Goal: Information Seeking & Learning: Learn about a topic

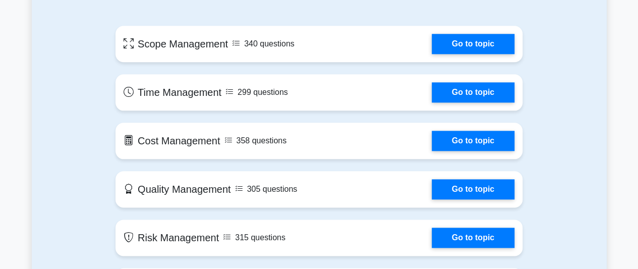
scroll to position [535, 0]
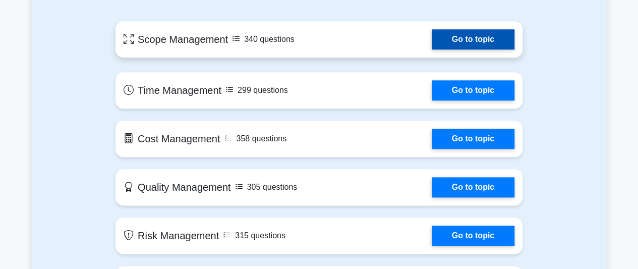
click at [455, 37] on link "Go to topic" at bounding box center [473, 39] width 83 height 20
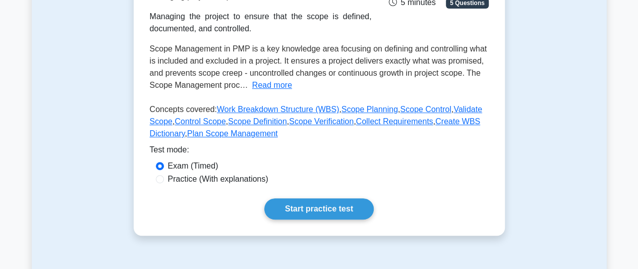
scroll to position [265, 0]
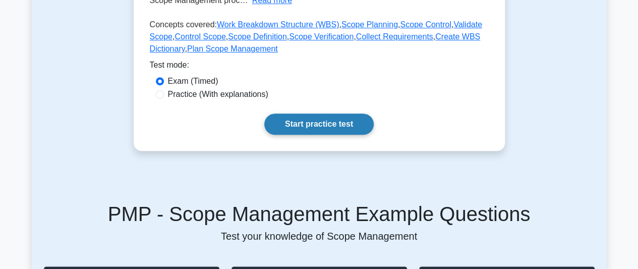
click at [338, 122] on link "Start practice test" at bounding box center [318, 124] width 109 height 21
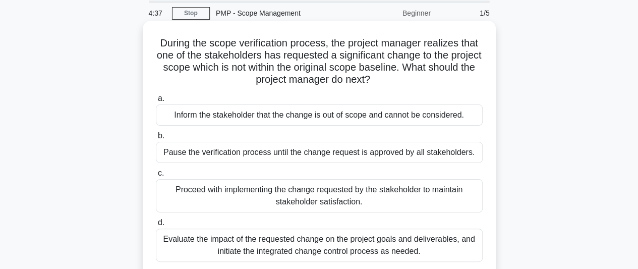
scroll to position [36, 0]
click at [189, 188] on div "Proceed with implementing the change requested by the stakeholder to maintain s…" at bounding box center [319, 195] width 327 height 33
click at [156, 176] on input "c. Proceed with implementing the change requested by the stakeholder to maintai…" at bounding box center [156, 172] width 0 height 7
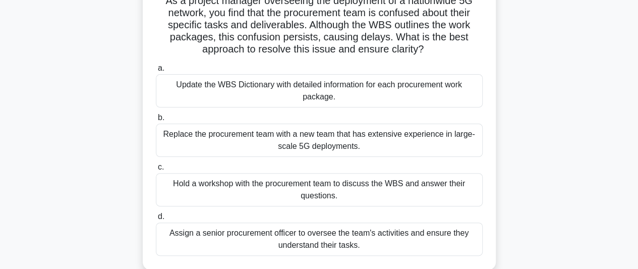
scroll to position [80, 0]
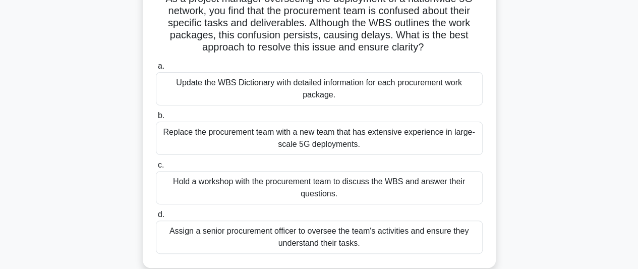
click at [263, 87] on div "Update the WBS Dictionary with detailed information for each procurement work p…" at bounding box center [319, 88] width 327 height 33
click at [156, 70] on input "a. Update the WBS Dictionary with detailed information for each procurement wor…" at bounding box center [156, 66] width 0 height 7
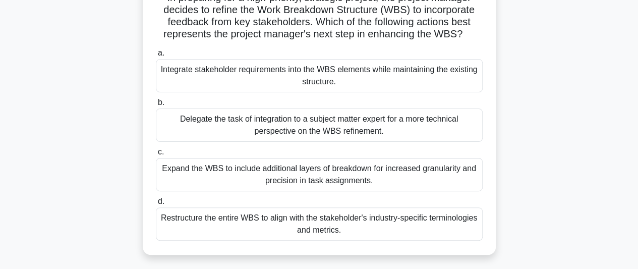
scroll to position [80, 0]
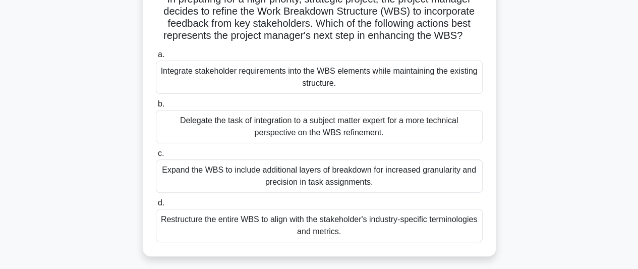
click at [328, 223] on div "Restructure the entire WBS to align with the stakeholder's industry-specific te…" at bounding box center [319, 225] width 327 height 33
click at [156, 206] on input "d. Restructure the entire WBS to align with the stakeholder's industry-specific…" at bounding box center [156, 203] width 0 height 7
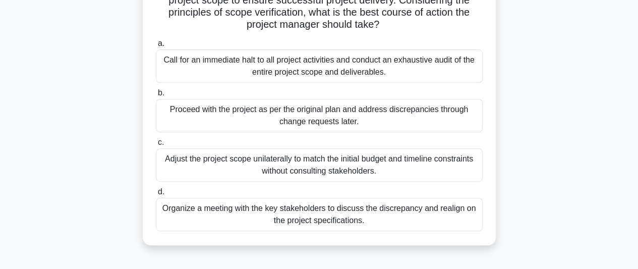
scroll to position [164, 0]
click at [222, 211] on div "Organize a meeting with the key stakeholders to discuss the discrepancy and rea…" at bounding box center [319, 213] width 327 height 33
click at [156, 195] on input "d. Organize a meeting with the key stakeholders to discuss the discrepancy and …" at bounding box center [156, 191] width 0 height 7
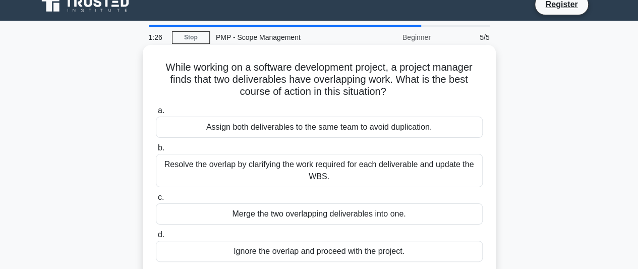
scroll to position [12, 0]
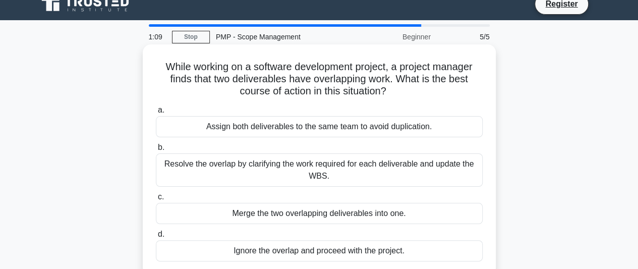
click at [330, 172] on div "Resolve the overlap by clarifying the work required for each deliverable and up…" at bounding box center [319, 169] width 327 height 33
click at [156, 151] on input "b. Resolve the overlap by clarifying the work required for each deliverable and…" at bounding box center [156, 147] width 0 height 7
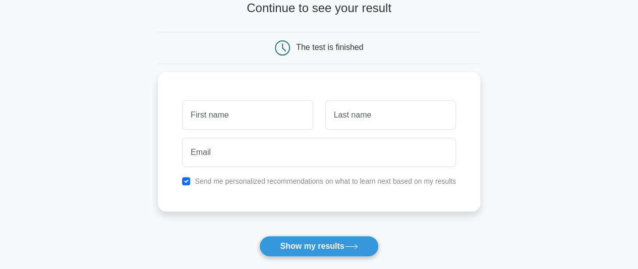
scroll to position [71, 0]
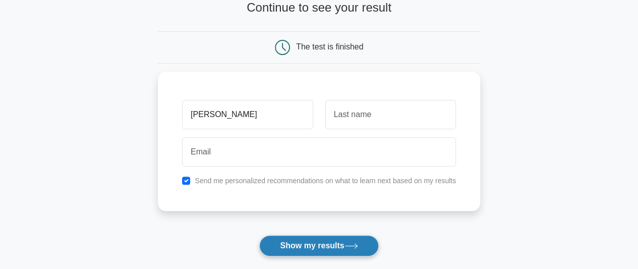
type input "[PERSON_NAME]"
click at [344, 243] on button "Show my results" at bounding box center [318, 245] width 119 height 21
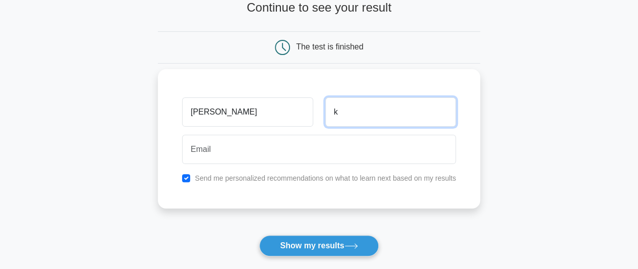
type input "k"
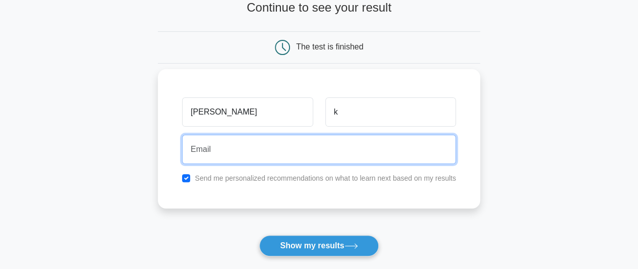
click at [319, 150] on input "email" at bounding box center [319, 149] width 274 height 29
type input "manikpharm@gmail.com"
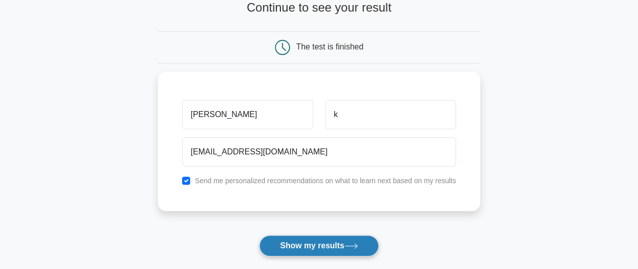
click at [329, 241] on button "Show my results" at bounding box center [318, 245] width 119 height 21
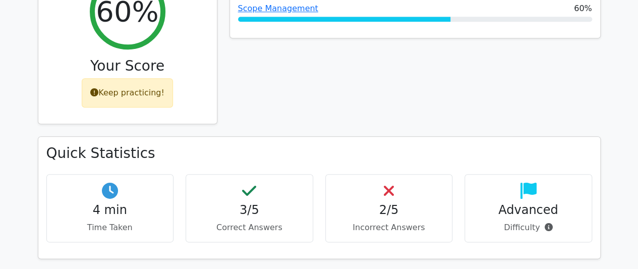
scroll to position [486, 0]
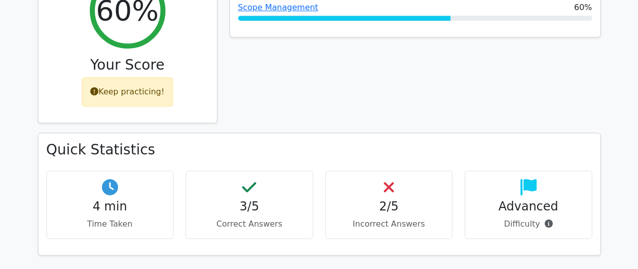
click at [362, 177] on div "2/5 Incorrect Answers" at bounding box center [389, 205] width 128 height 68
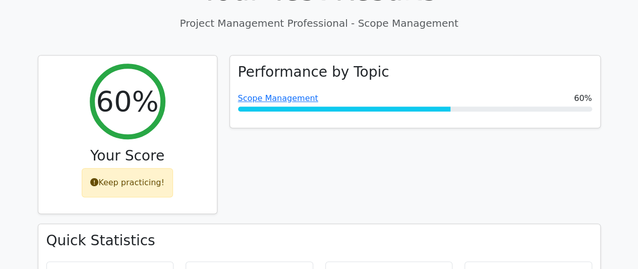
scroll to position [394, 0]
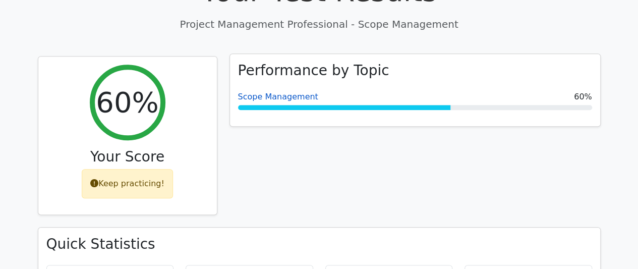
click at [293, 92] on link "Scope Management" at bounding box center [278, 97] width 80 height 10
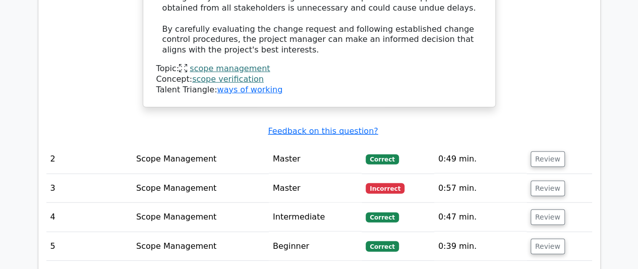
scroll to position [1275, 0]
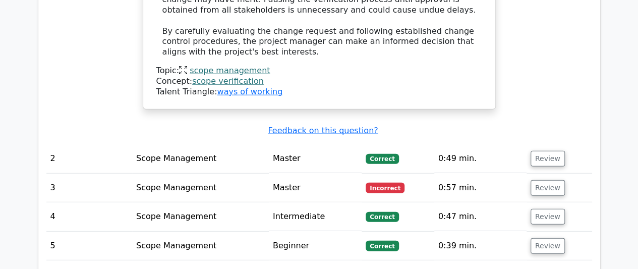
click at [195, 174] on td "Scope Management" at bounding box center [200, 188] width 137 height 29
click at [540, 180] on button "Review" at bounding box center [548, 188] width 34 height 16
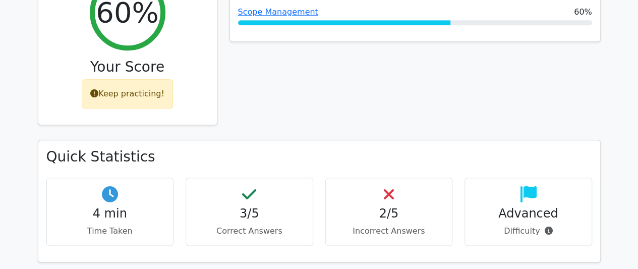
scroll to position [449, 0]
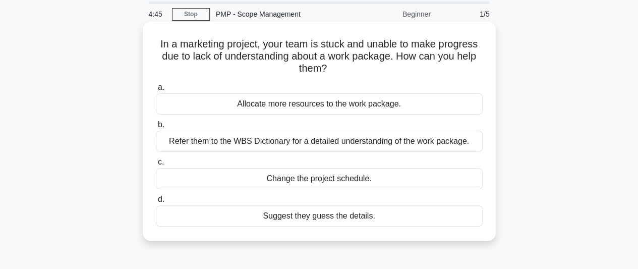
scroll to position [35, 0]
click at [347, 141] on div "Refer them to the WBS Dictionary for a detailed understanding of the work packa…" at bounding box center [319, 140] width 327 height 21
click at [156, 128] on input "b. Refer them to the WBS Dictionary for a detailed understanding of the work pa…" at bounding box center [156, 124] width 0 height 7
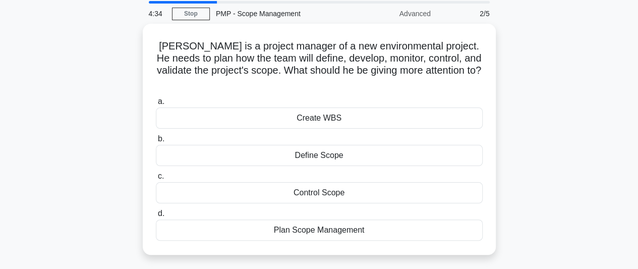
scroll to position [0, 0]
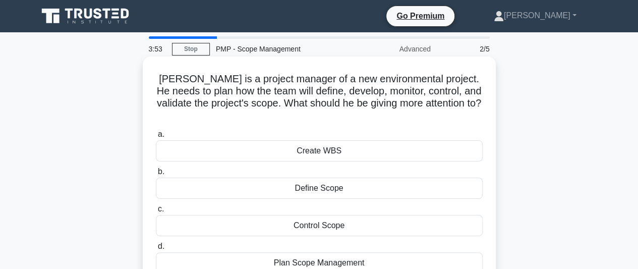
click at [330, 252] on div "Plan Scope Management" at bounding box center [319, 262] width 327 height 21
click at [156, 248] on input "d. Plan Scope Management" at bounding box center [156, 246] width 0 height 7
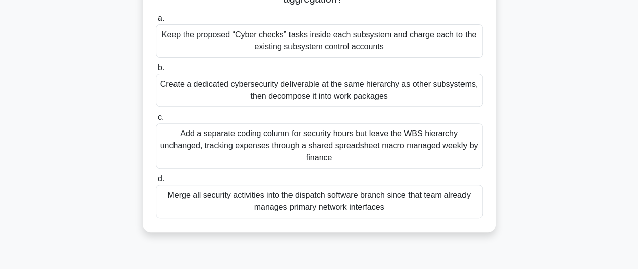
scroll to position [165, 0]
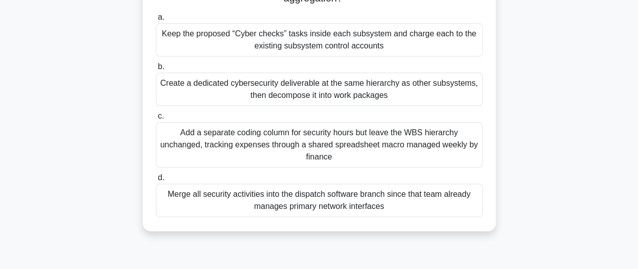
click at [282, 196] on div "Merge all security activities into the dispatch software branch since that team…" at bounding box center [319, 200] width 327 height 33
click at [156, 181] on input "d. Merge all security activities into the dispatch software branch since that t…" at bounding box center [156, 178] width 0 height 7
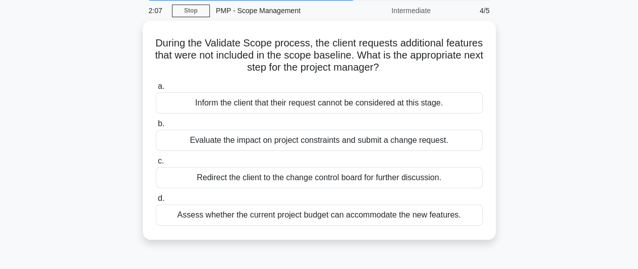
scroll to position [39, 0]
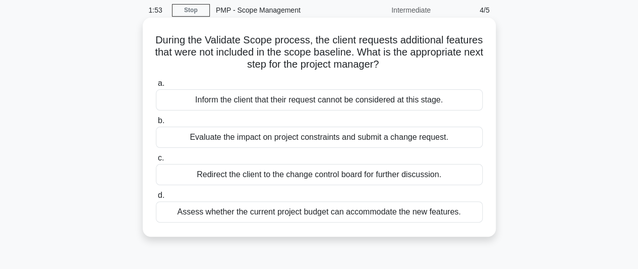
click at [289, 146] on div "Evaluate the impact on project constraints and submit a change request." at bounding box center [319, 137] width 327 height 21
click at [156, 124] on input "b. Evaluate the impact on project constraints and submit a change request." at bounding box center [156, 121] width 0 height 7
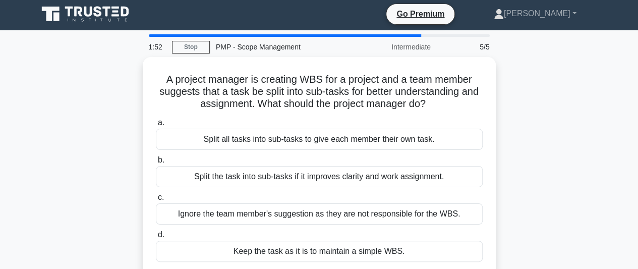
scroll to position [0, 0]
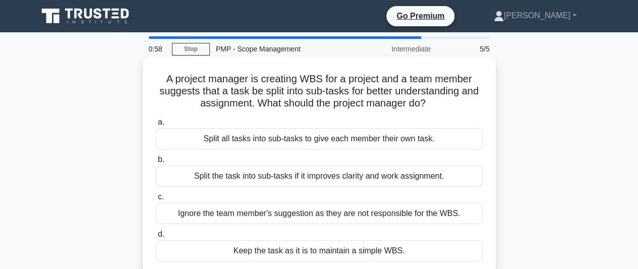
click at [275, 101] on h5 "A project manager is creating WBS for a project and a team member suggests that…" at bounding box center [319, 91] width 329 height 37
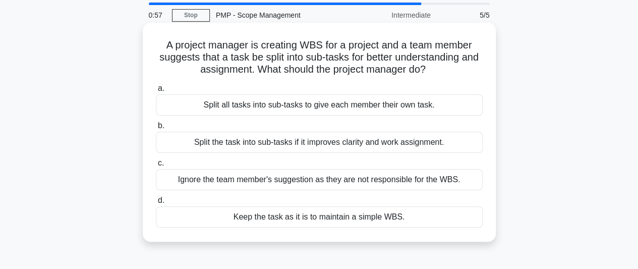
scroll to position [34, 0]
click at [278, 218] on div "Keep the task as it is to maintain a simple WBS." at bounding box center [319, 216] width 327 height 21
click at [156, 203] on input "d. Keep the task as it is to maintain a simple WBS." at bounding box center [156, 200] width 0 height 7
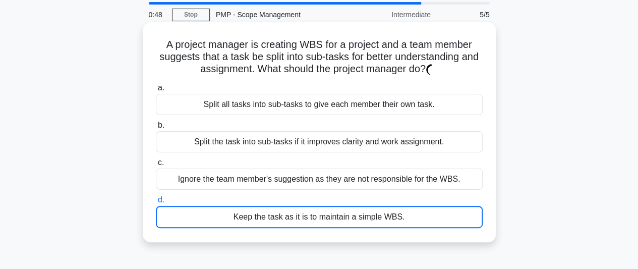
click at [278, 218] on div "Keep the task as it is to maintain a simple WBS." at bounding box center [319, 217] width 327 height 22
click at [156, 203] on input "d. Keep the task as it is to maintain a simple WBS." at bounding box center [156, 200] width 0 height 7
click at [278, 218] on div "Keep the task as it is to maintain a simple WBS." at bounding box center [319, 217] width 327 height 22
click at [156, 203] on input "d. Keep the task as it is to maintain a simple WBS." at bounding box center [156, 200] width 0 height 7
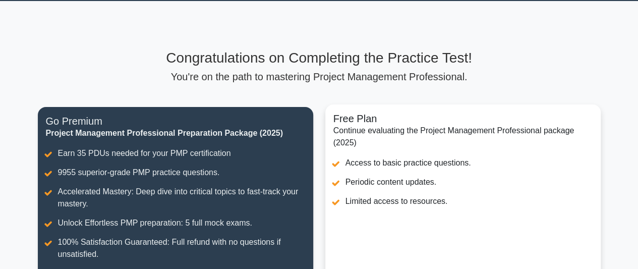
scroll to position [18, 0]
